Goal: Communication & Community: Participate in discussion

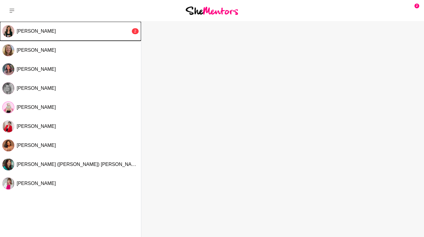
click at [136, 32] on div "2" at bounding box center [135, 31] width 7 height 6
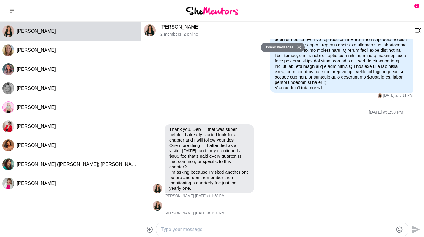
scroll to position [635, 0]
click at [222, 226] on textarea "Type your message" at bounding box center [277, 229] width 232 height 7
type textarea "Hi [PERSON_NAME] :)"
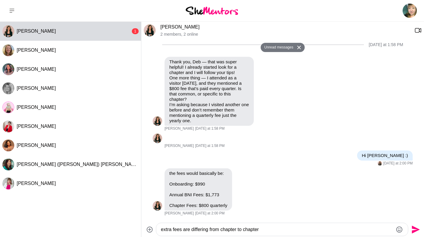
scroll to position [689, 0]
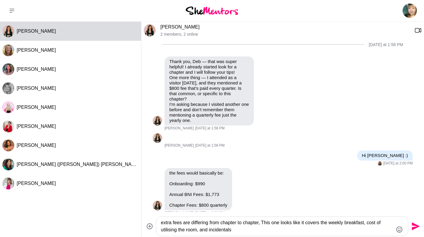
click at [200, 230] on textarea "extra fees are differing from chapter to chapter, This one looks like it covers…" at bounding box center [277, 226] width 232 height 14
click at [260, 229] on textarea "extra fees are differing from chapter to chapter, This one looks like it covers…" at bounding box center [277, 226] width 232 height 14
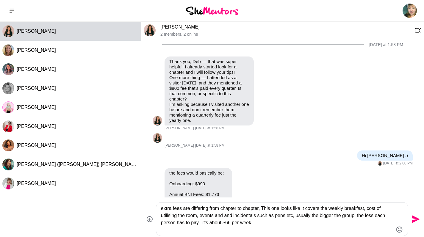
scroll to position [736, 0]
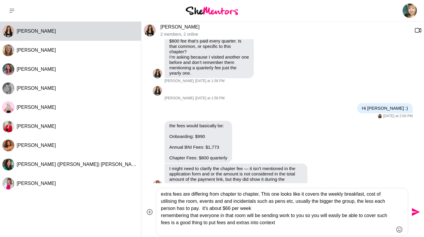
type textarea "extra fees are differing from chapter to chapter, This one looks like it covers…"
click at [414, 213] on icon "Send" at bounding box center [416, 212] width 8 height 8
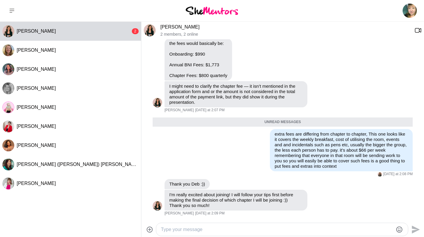
scroll to position [805, 0]
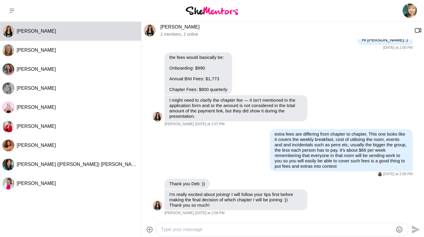
click at [223, 231] on textarea "Type your message" at bounding box center [277, 229] width 232 height 7
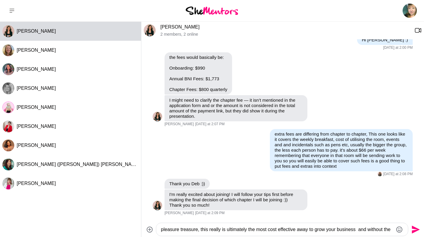
scroll to position [811, 0]
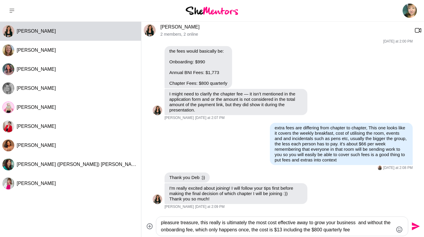
click at [281, 230] on textarea "pleasure treasure, this really is ultimately the most cost effective away to gr…" at bounding box center [277, 226] width 232 height 14
click at [373, 229] on textarea "pleasure treasure, this really is ultimately the most cost effective away to gr…" at bounding box center [277, 226] width 232 height 14
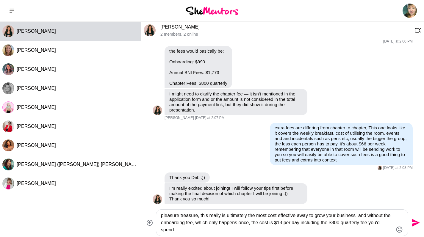
scroll to position [818, 0]
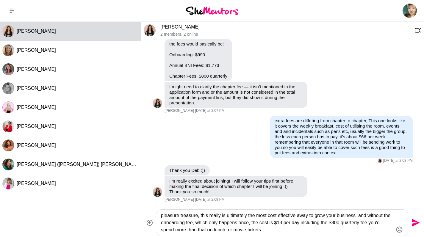
type textarea "pleasure treasure, this really is ultimately the most cost effective away to gr…"
click at [412, 223] on icon "Send" at bounding box center [415, 223] width 10 height 10
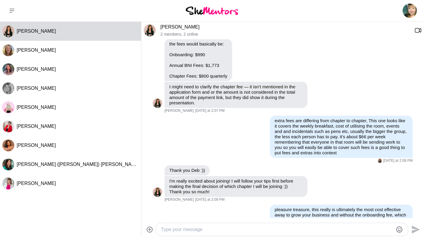
scroll to position [838, 0]
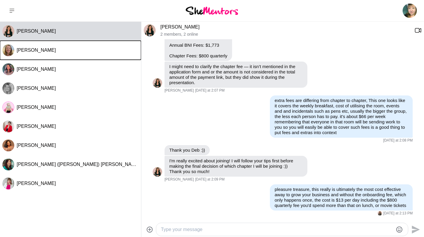
click at [97, 53] on button "[PERSON_NAME]" at bounding box center [70, 50] width 141 height 19
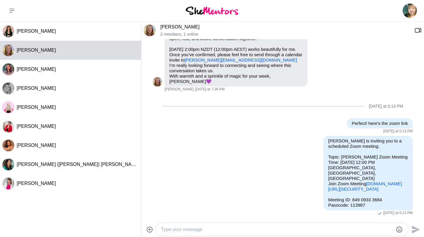
scroll to position [202, 0]
click at [101, 30] on div "[PERSON_NAME]" at bounding box center [78, 31] width 122 height 6
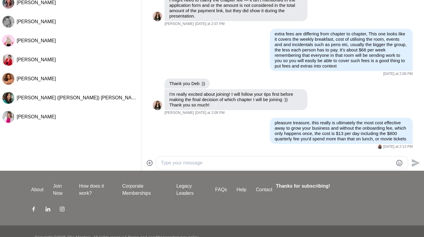
scroll to position [79, 0]
